Goal: Find specific page/section: Find specific page/section

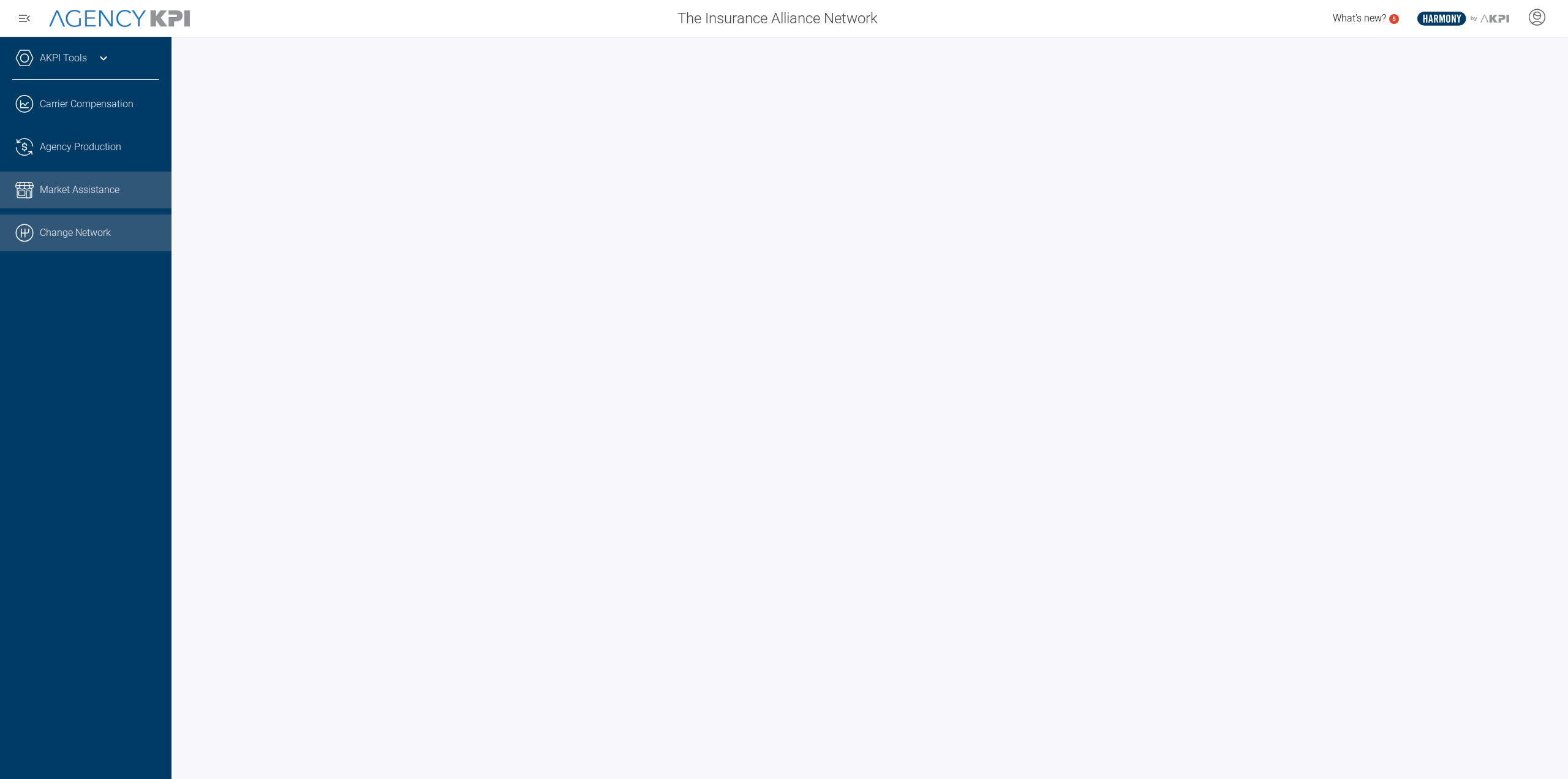
click at [96, 229] on link ".cls-1{fill:none;stroke:#000;stroke-linecap:round;stroke-linejoin:round;stroke-…" at bounding box center [85, 233] width 171 height 37
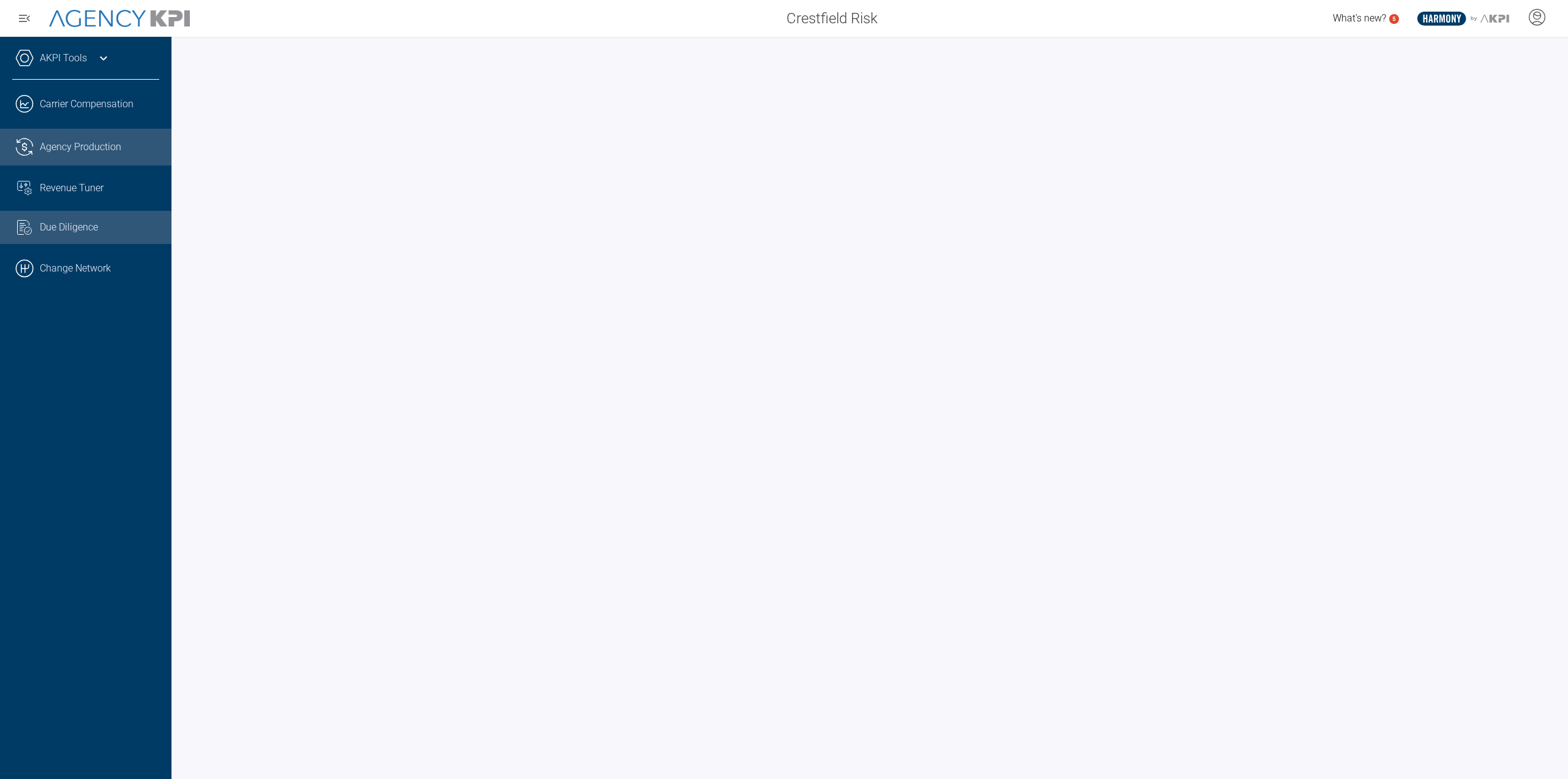
click at [80, 148] on span "Agency Production" at bounding box center [80, 147] width 81 height 15
